Goal: Complete application form: Complete application form

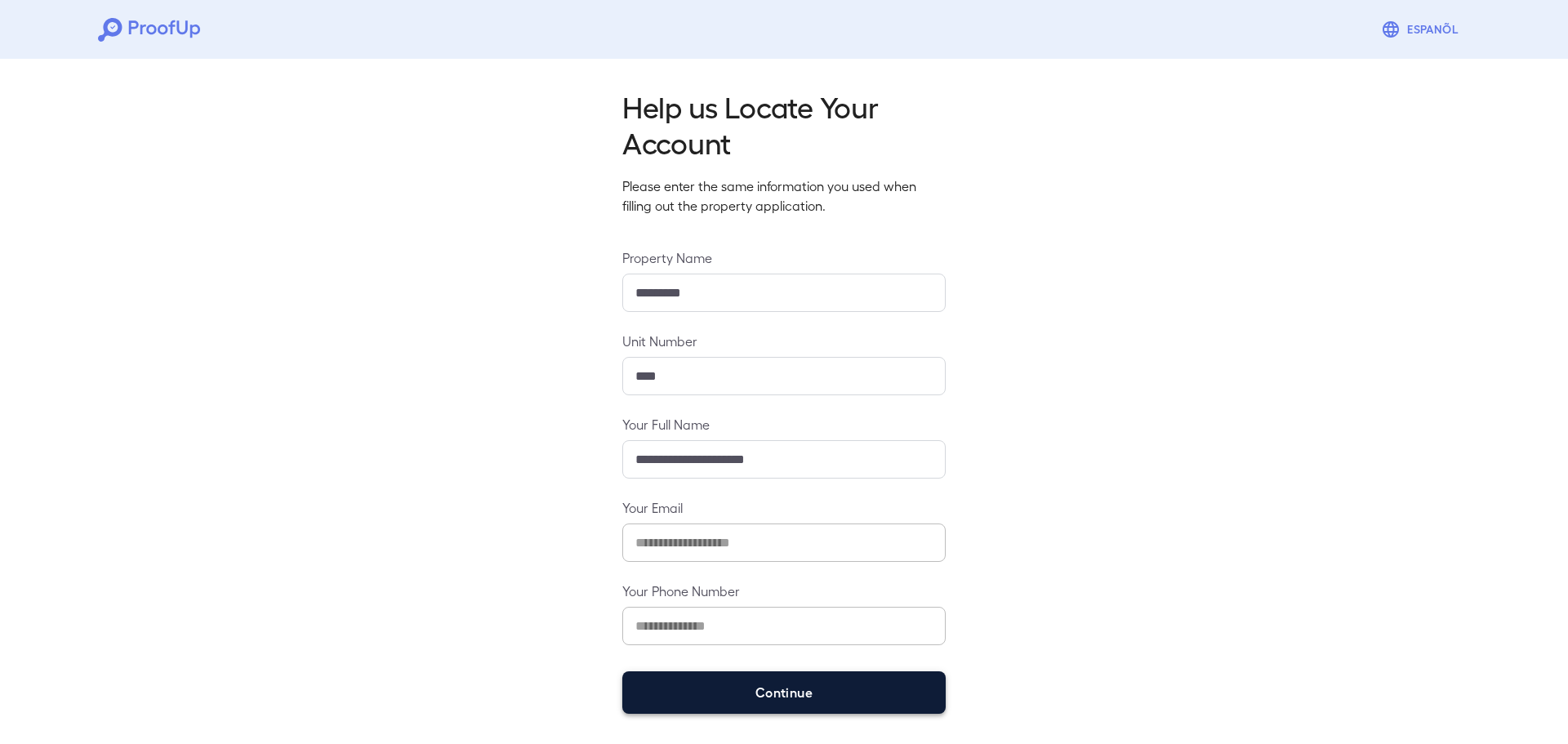
click at [807, 693] on button "Continue" at bounding box center [784, 692] width 324 height 42
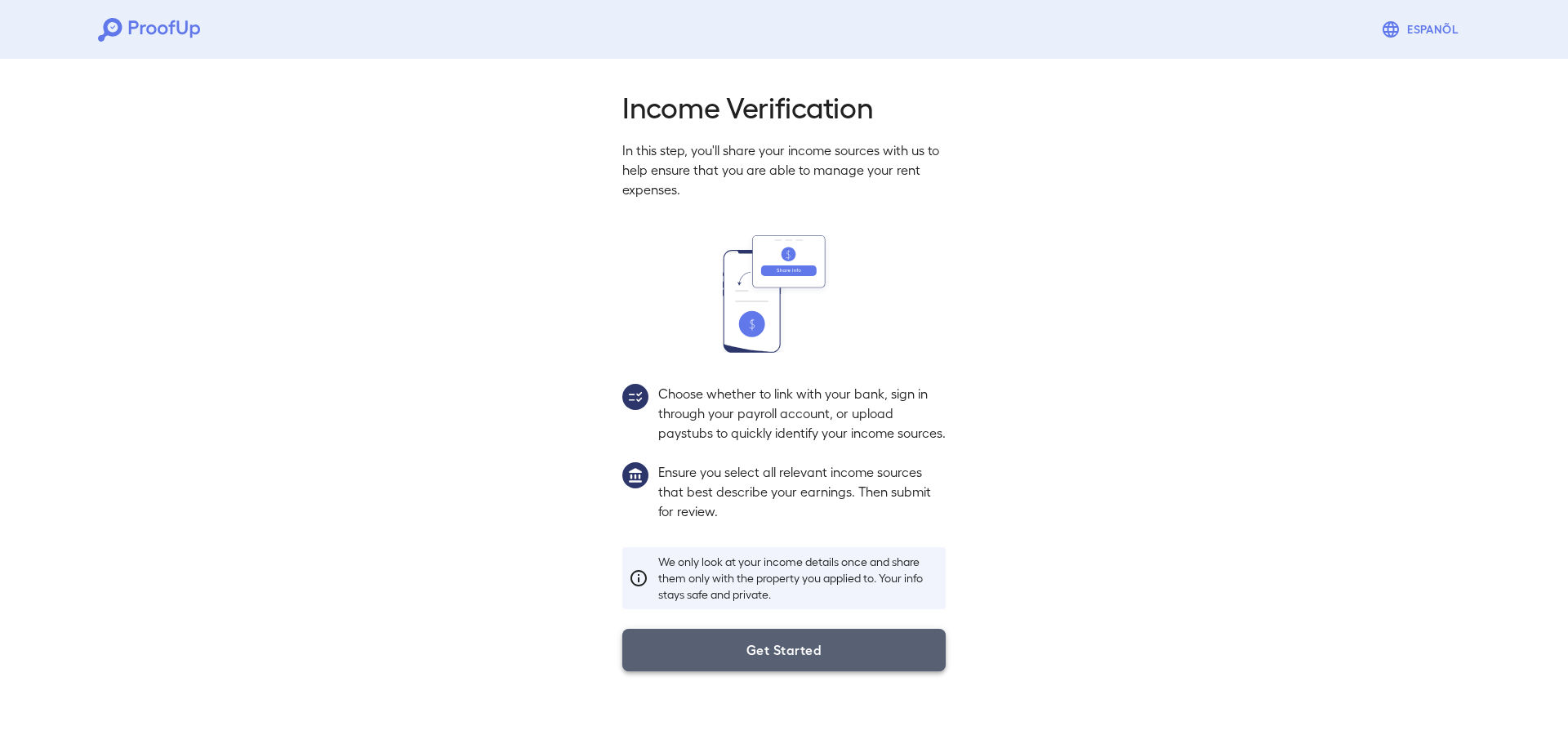
click at [823, 656] on button "Get Started" at bounding box center [784, 649] width 324 height 42
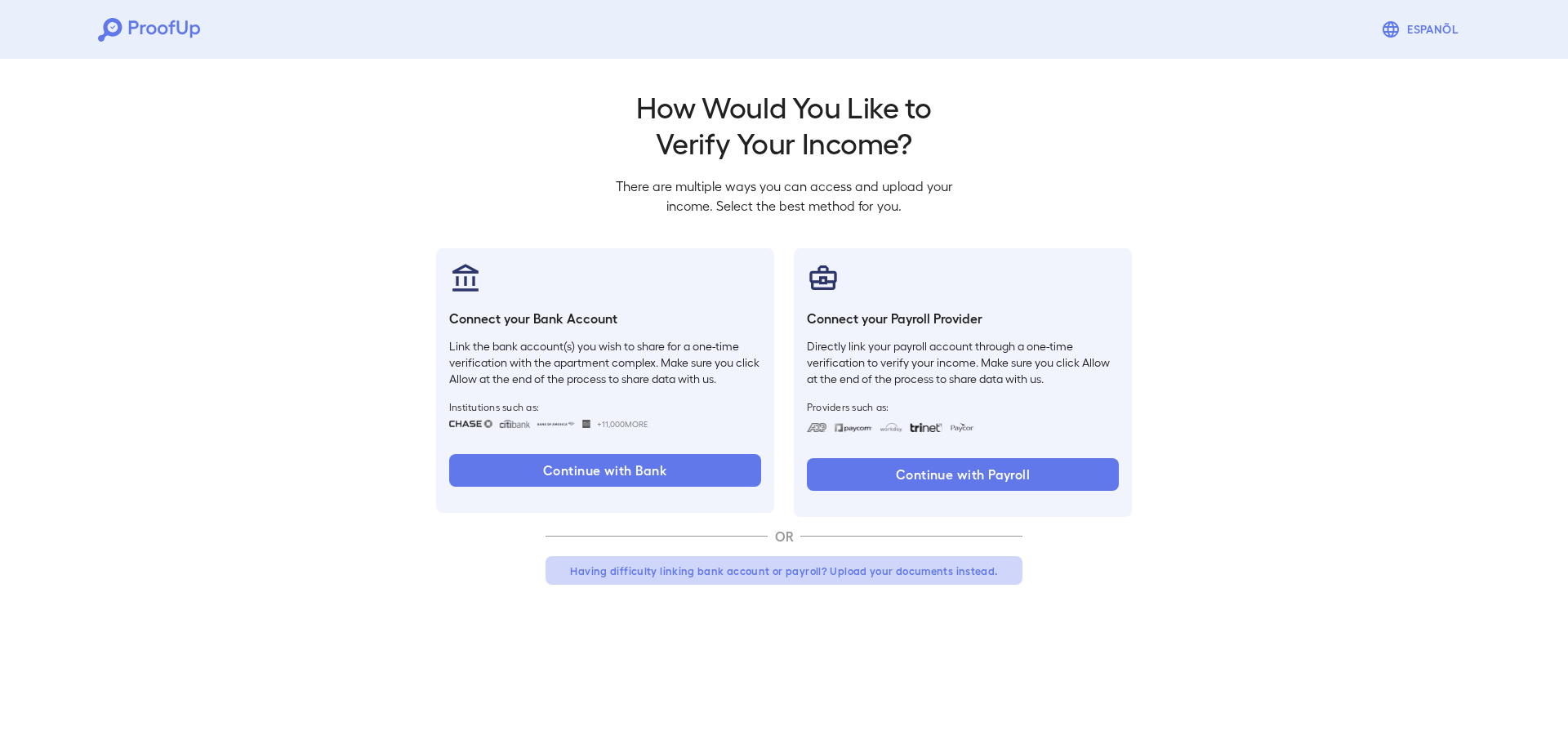
click at [757, 575] on button "Having difficulty linking bank account or payroll? Upload your documents instea…" at bounding box center [784, 570] width 477 height 30
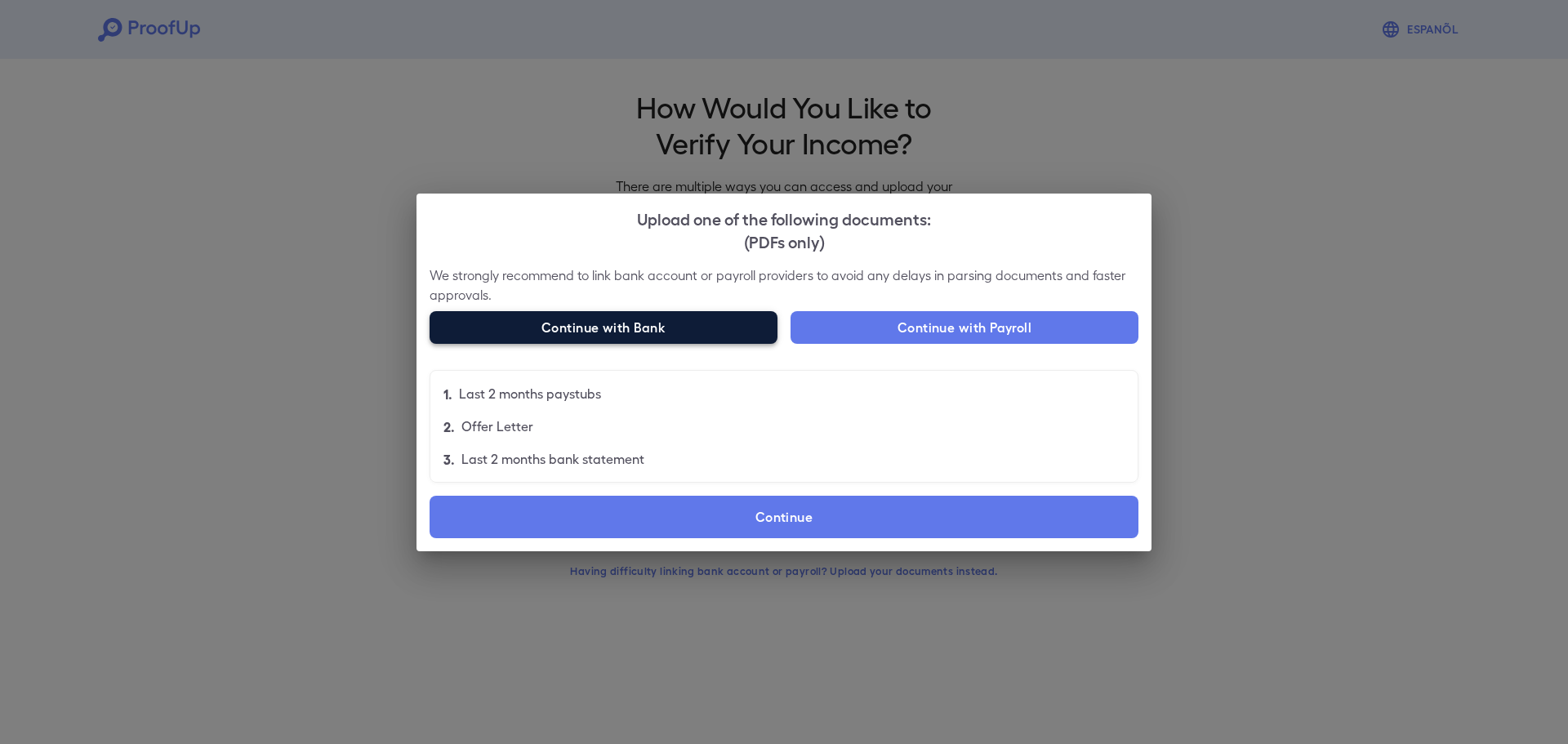
click at [712, 325] on button "Continue with Bank" at bounding box center [604, 328] width 348 height 32
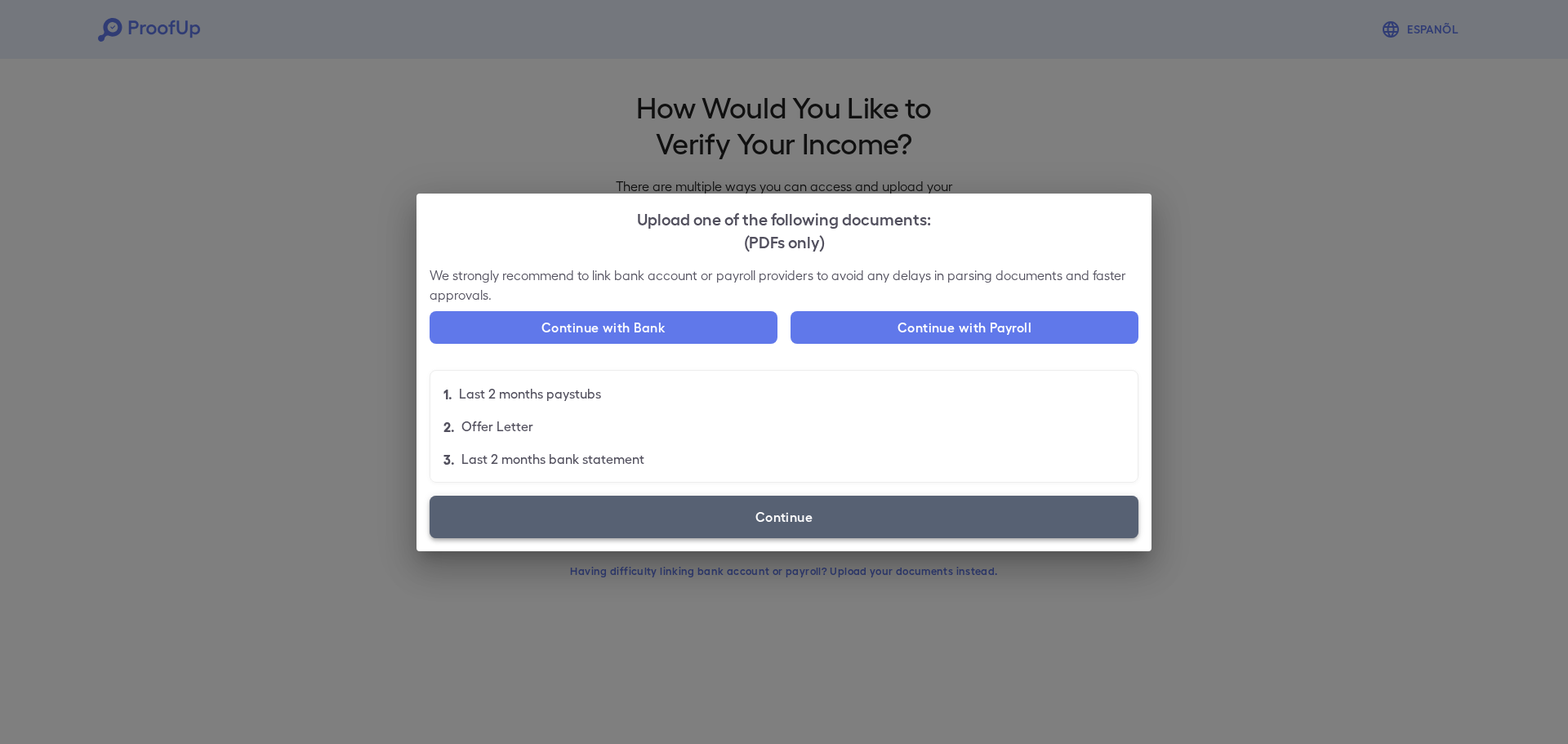
click at [863, 517] on label "Continue" at bounding box center [784, 517] width 709 height 42
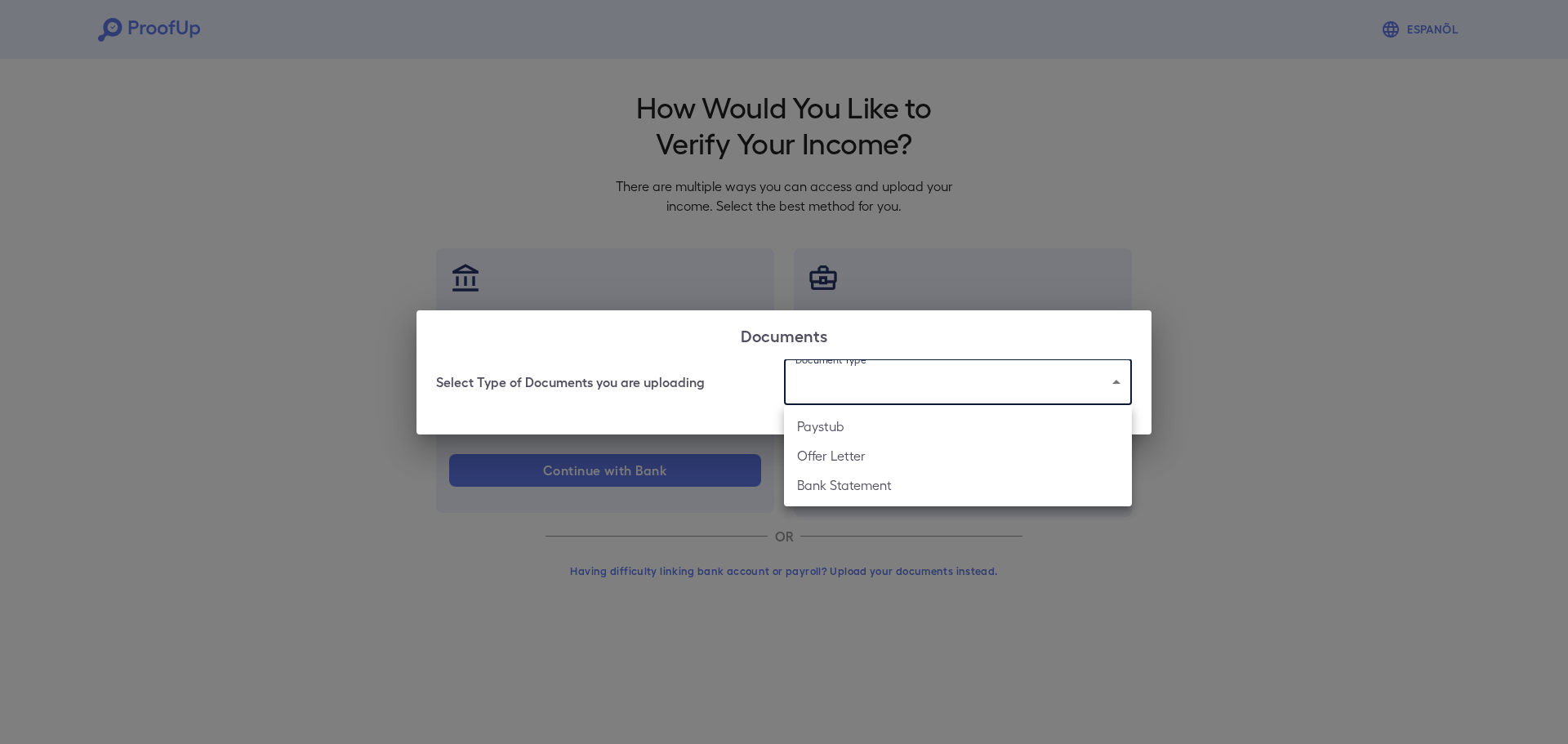
click at [912, 397] on body "Espanõl Go back How Would You Like to Verify Your Income? There are multiple wa…" at bounding box center [784, 311] width 1568 height 624
click at [882, 487] on li "Bank Statement" at bounding box center [958, 484] width 348 height 30
type input "**********"
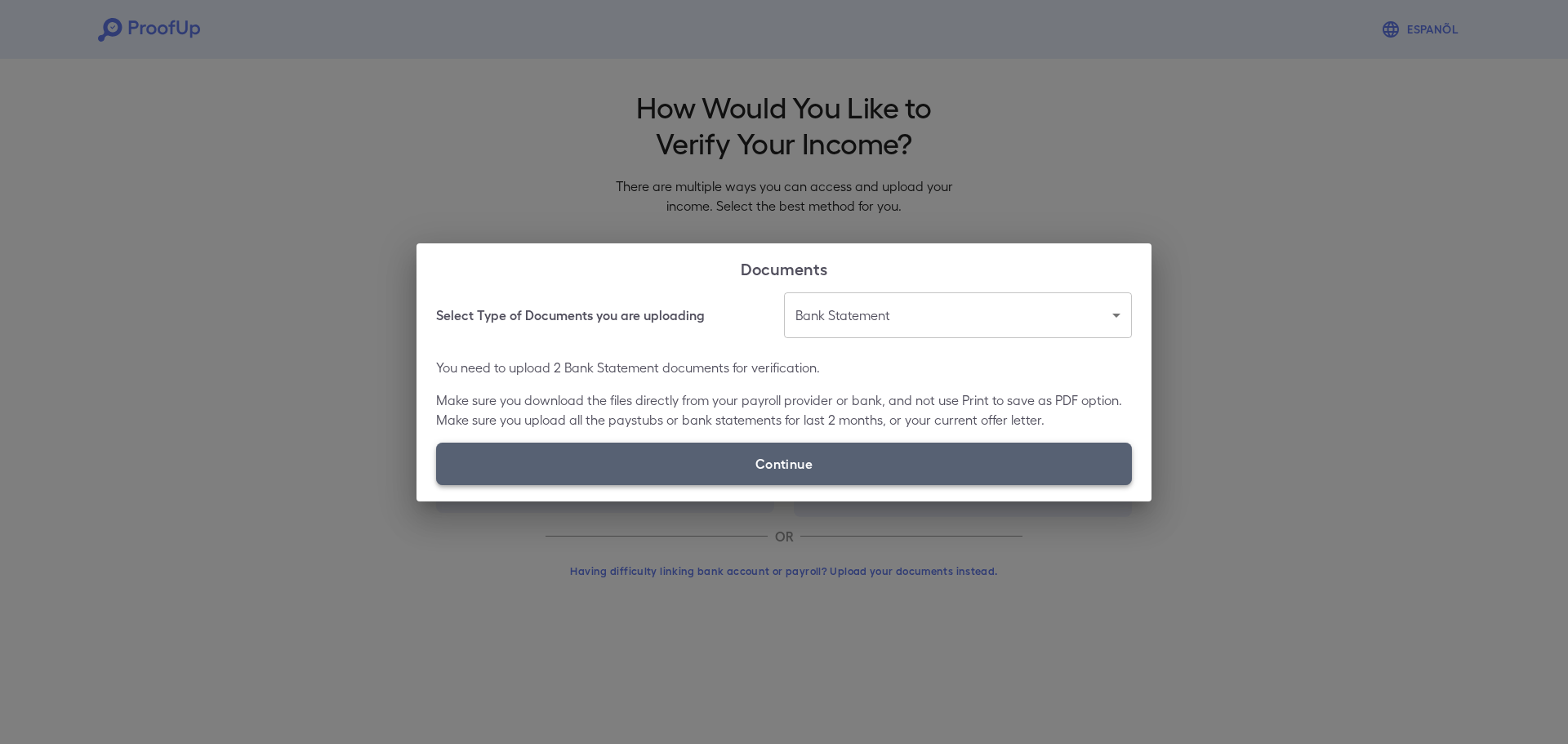
click at [766, 465] on label "Continue" at bounding box center [784, 463] width 696 height 42
click at [437, 484] on input "Continue" at bounding box center [437, 484] width 1 height 1
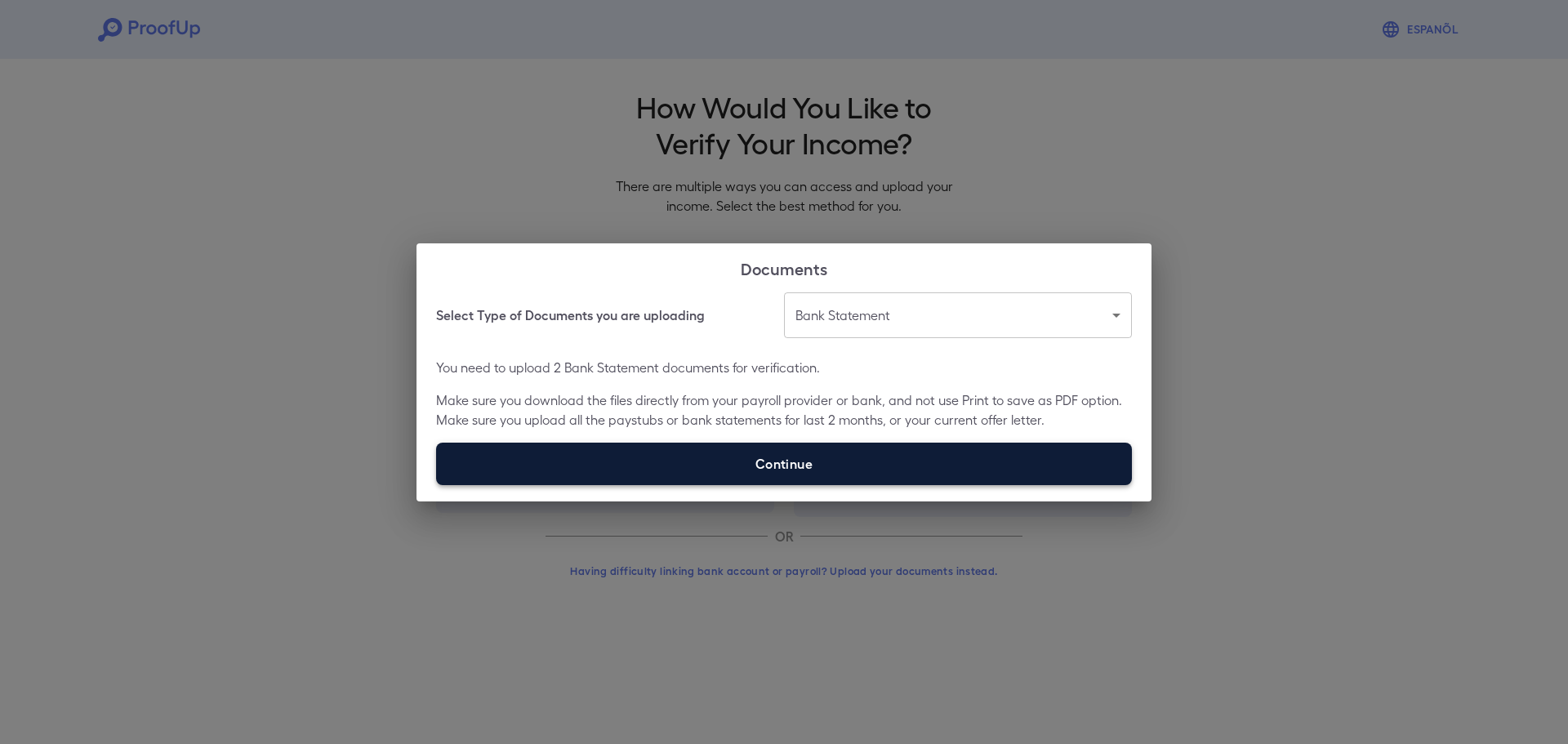
click at [837, 471] on label "Continue" at bounding box center [784, 463] width 696 height 42
click at [437, 484] on input "Continue" at bounding box center [437, 484] width 1 height 1
click at [828, 464] on label "Continue" at bounding box center [784, 463] width 696 height 42
click at [437, 484] on input "Continue" at bounding box center [437, 484] width 1 height 1
type input "**********"
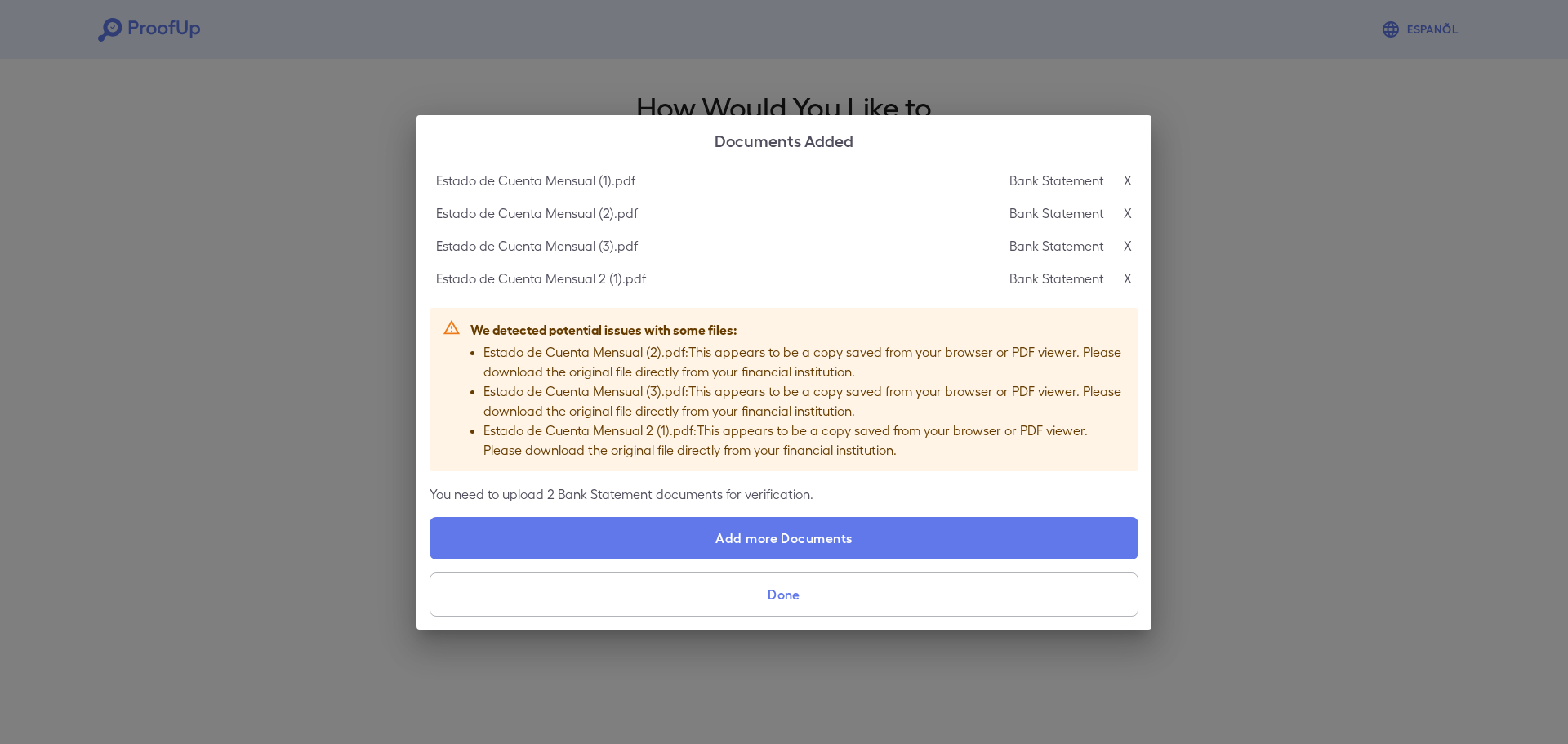
click at [1128, 177] on p "X" at bounding box center [1128, 181] width 9 height 20
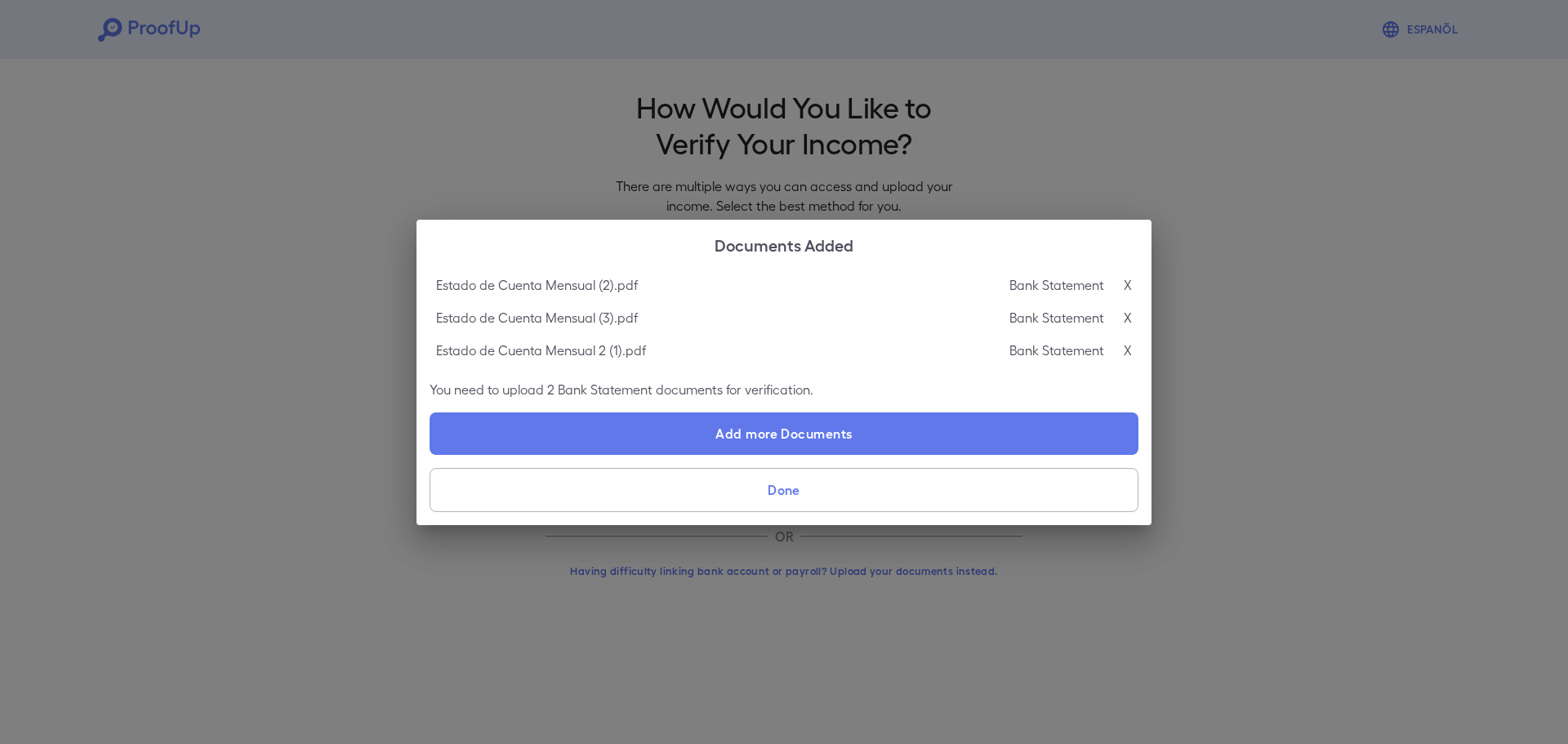
click at [1128, 284] on p "X" at bounding box center [1128, 285] width 9 height 20
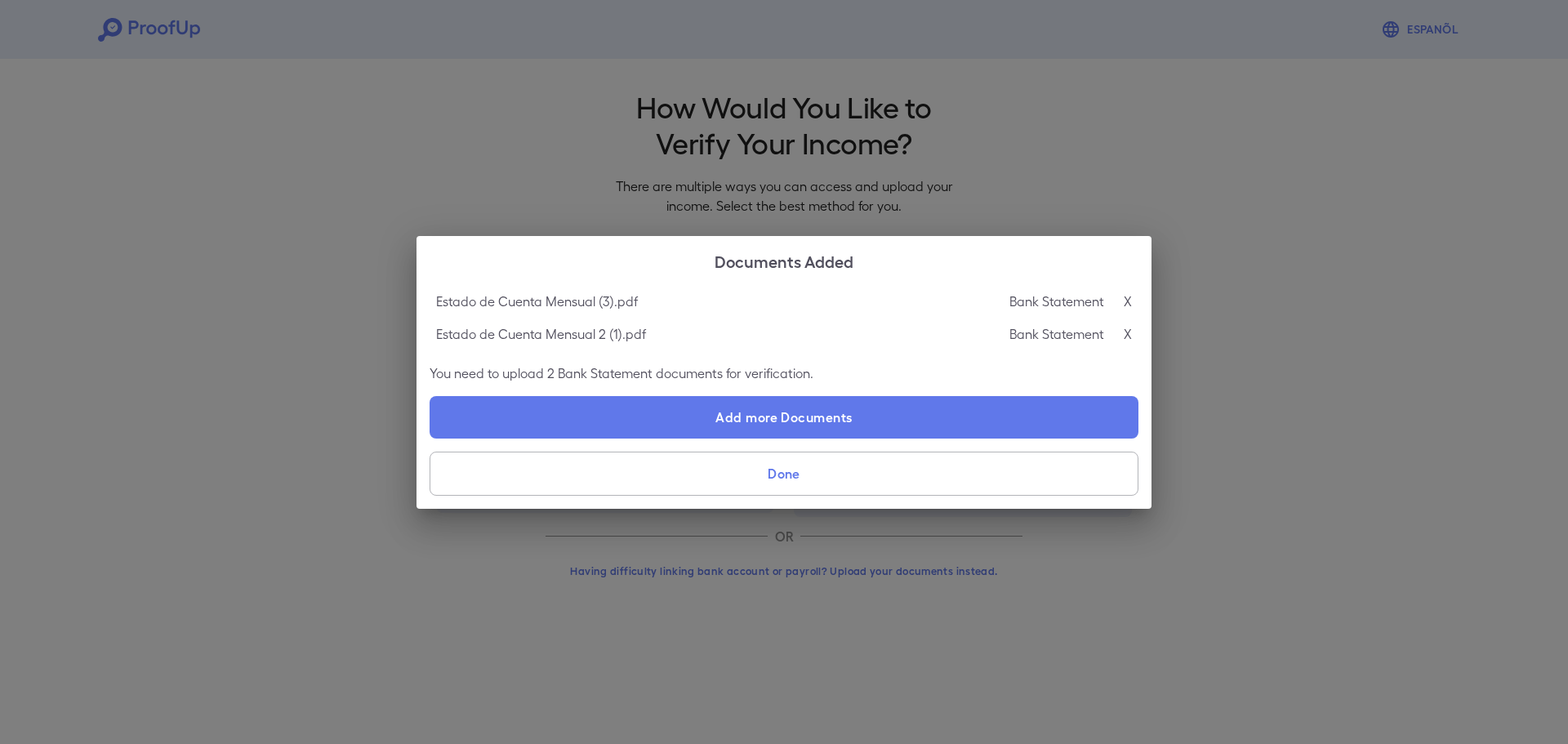
click at [1131, 296] on p "X" at bounding box center [1128, 301] width 9 height 20
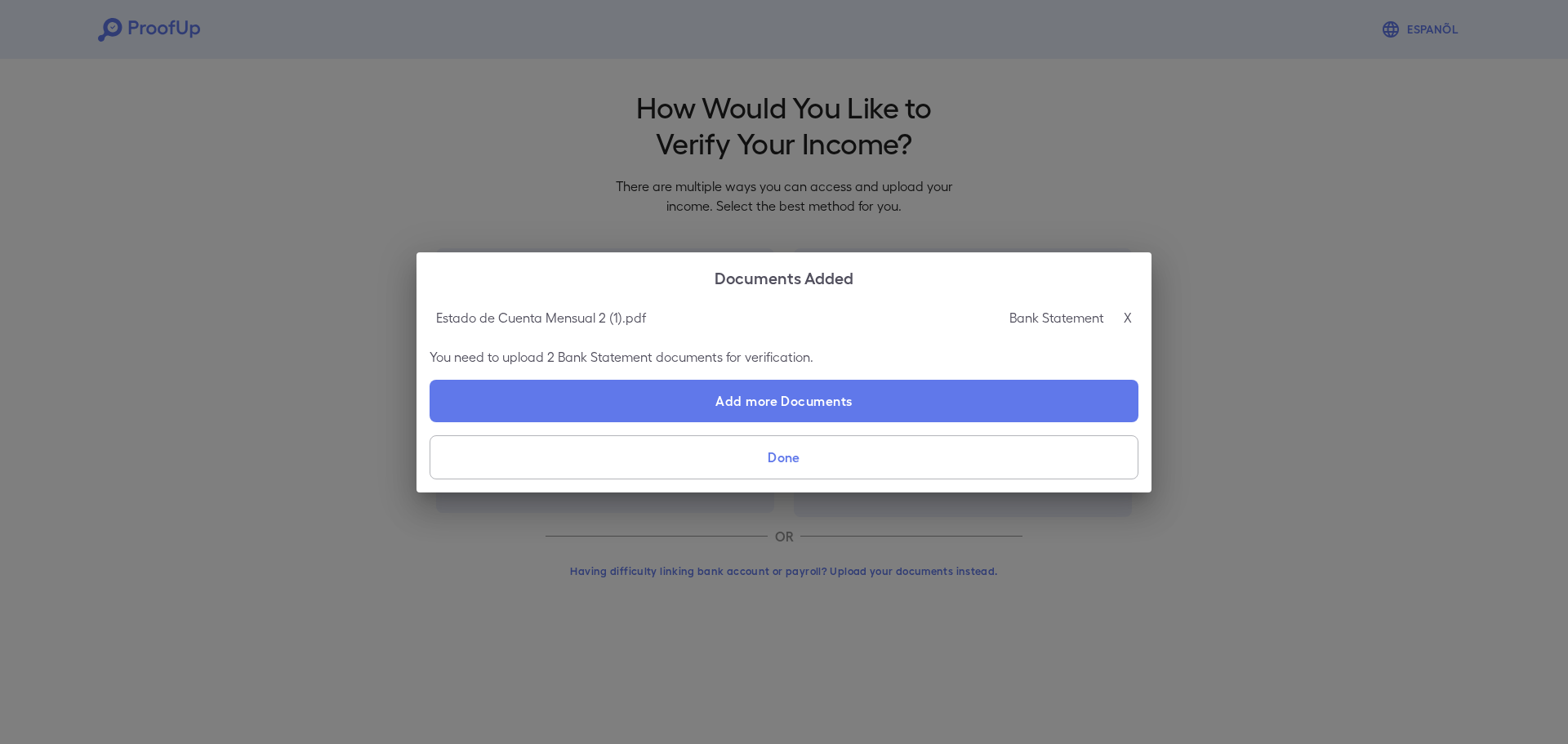
click at [1129, 318] on p "X" at bounding box center [1128, 317] width 9 height 20
